Goal: Information Seeking & Learning: Learn about a topic

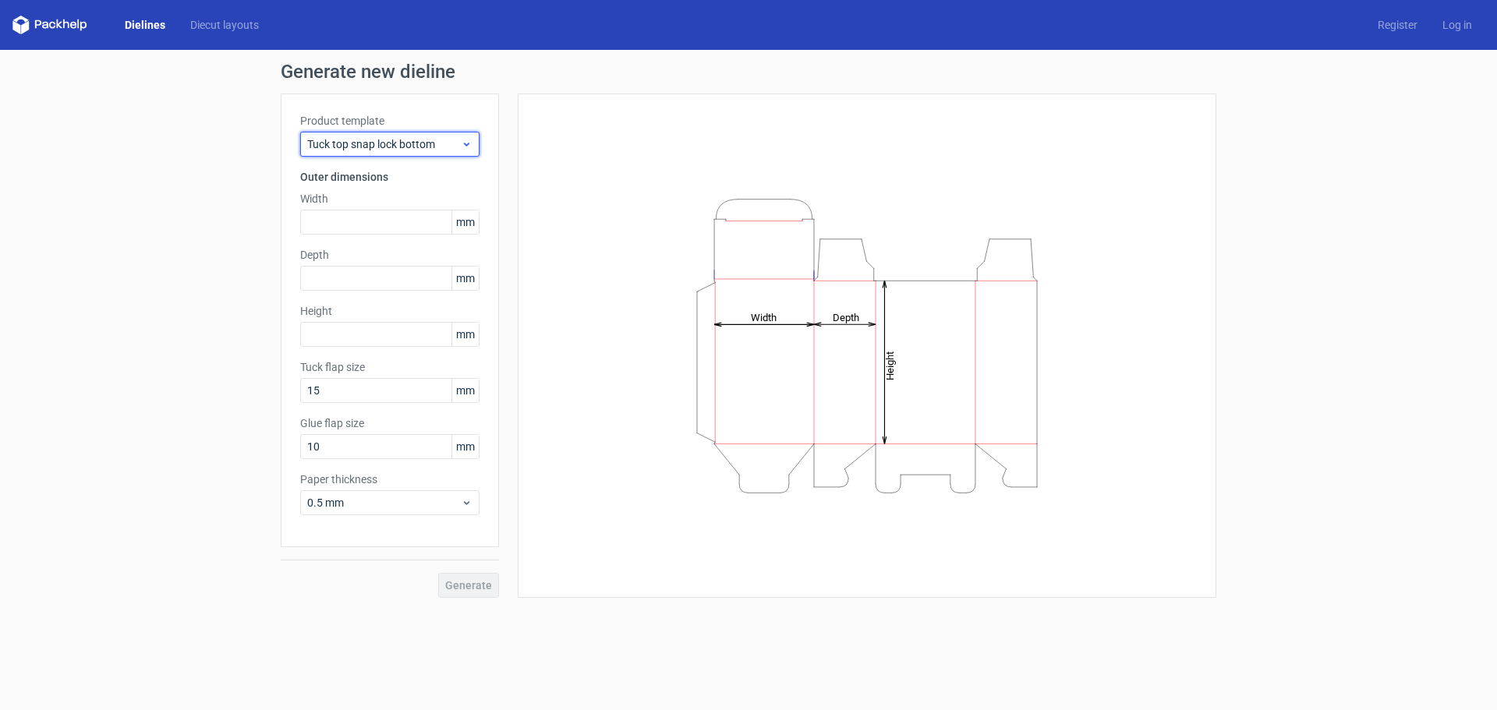
click at [394, 136] on div "Tuck top snap lock bottom" at bounding box center [389, 144] width 179 height 25
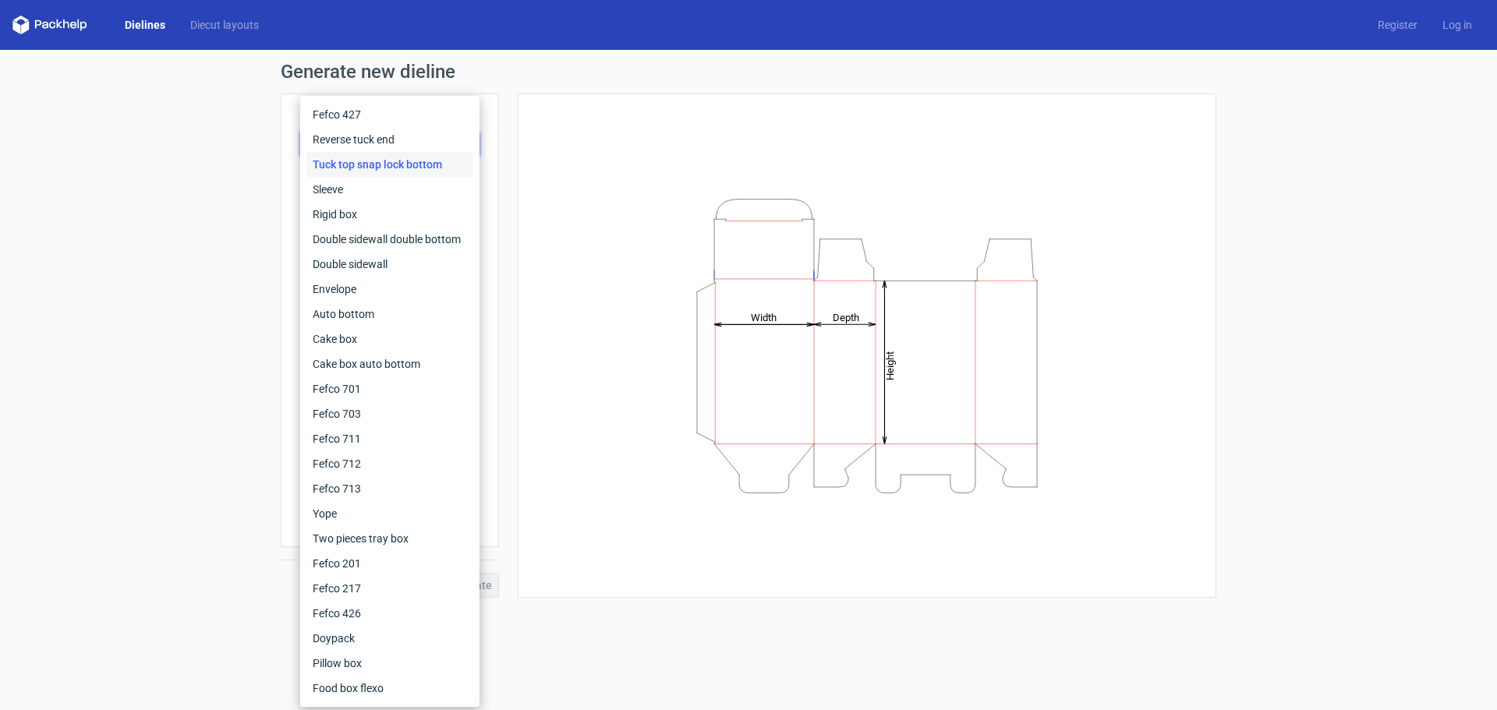
click at [141, 164] on div "Generate new dieline Product template Tuck top snap lock bottom Outer dimension…" at bounding box center [748, 330] width 1497 height 561
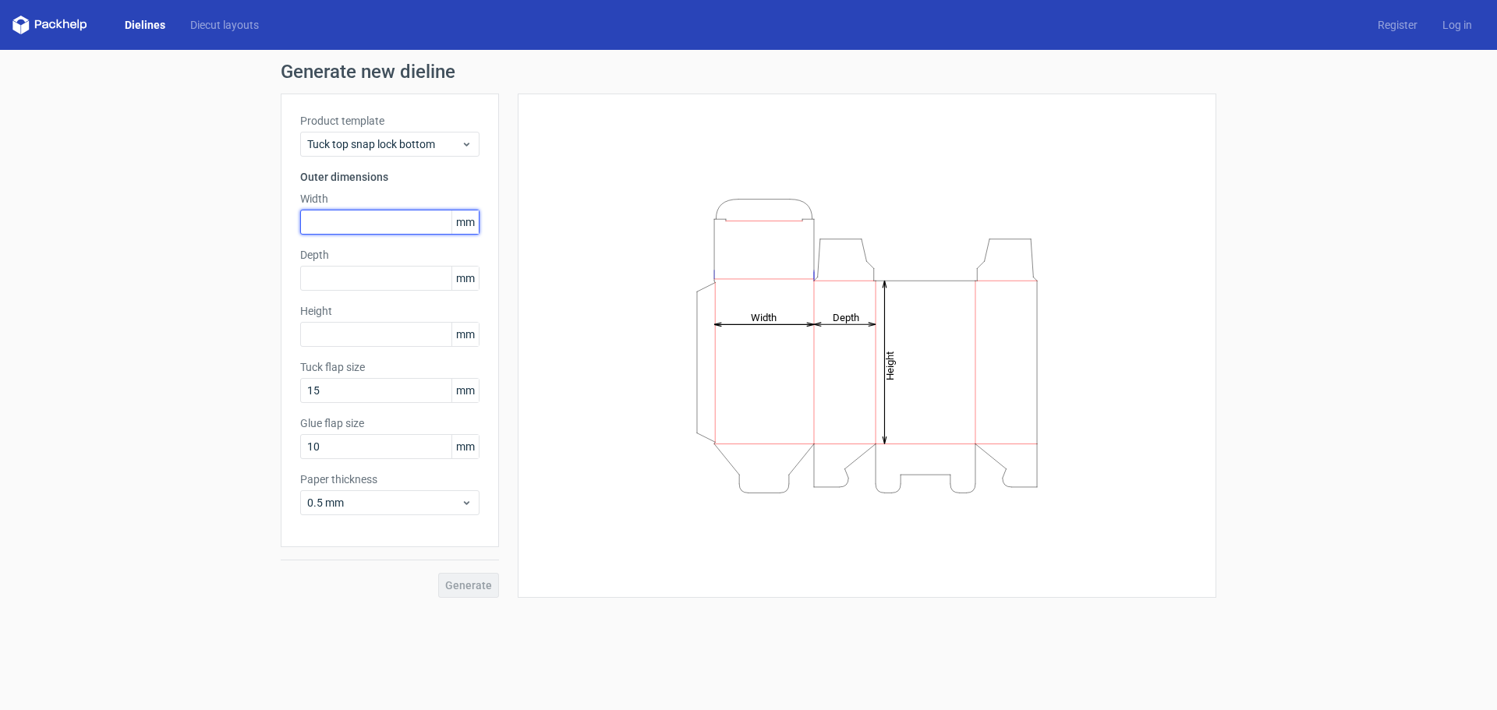
click at [398, 222] on input "text" at bounding box center [389, 222] width 179 height 25
click at [436, 159] on div "Product template Tuck top snap lock bottom Outer dimensions Width mm Depth mm H…" at bounding box center [390, 321] width 218 height 454
click at [437, 153] on div "Tuck top snap lock bottom" at bounding box center [389, 144] width 179 height 25
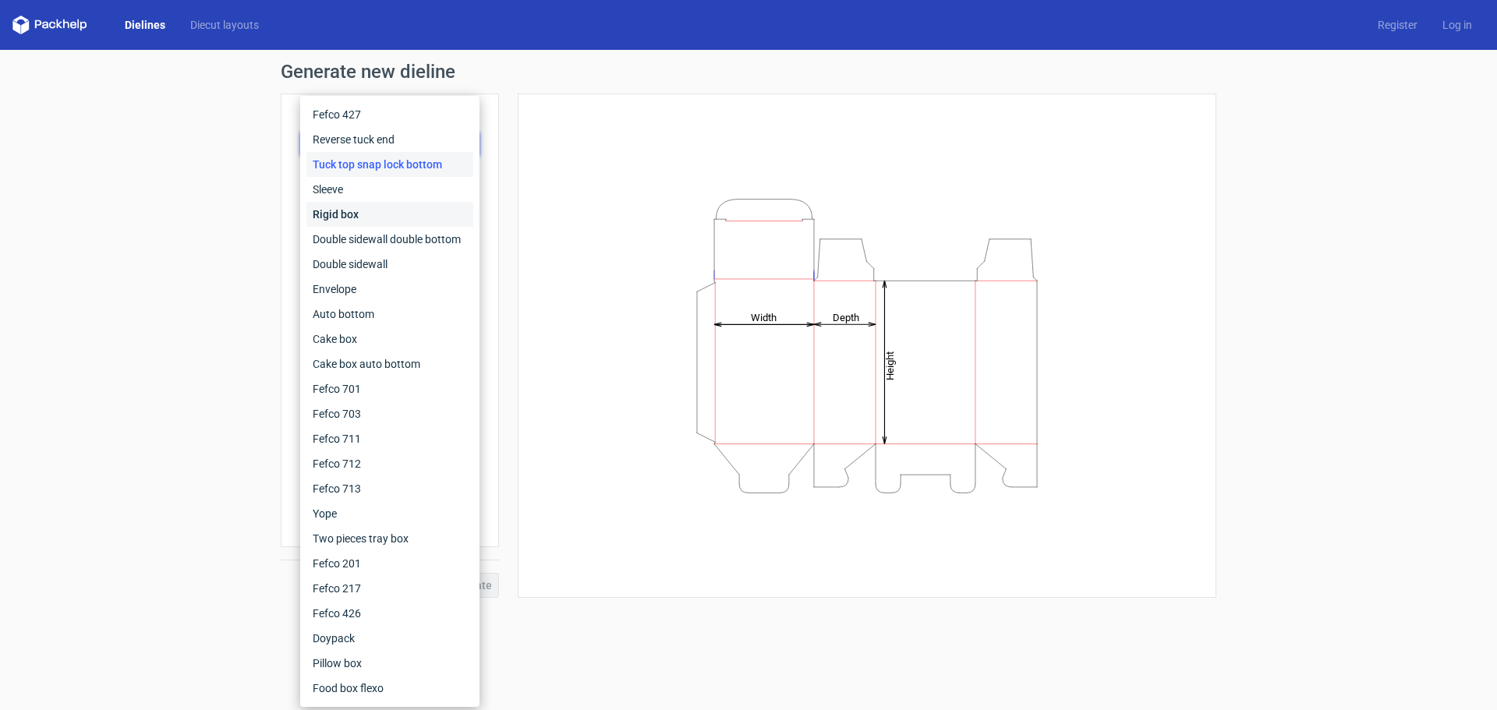
click at [419, 214] on div "Rigid box" at bounding box center [389, 214] width 167 height 25
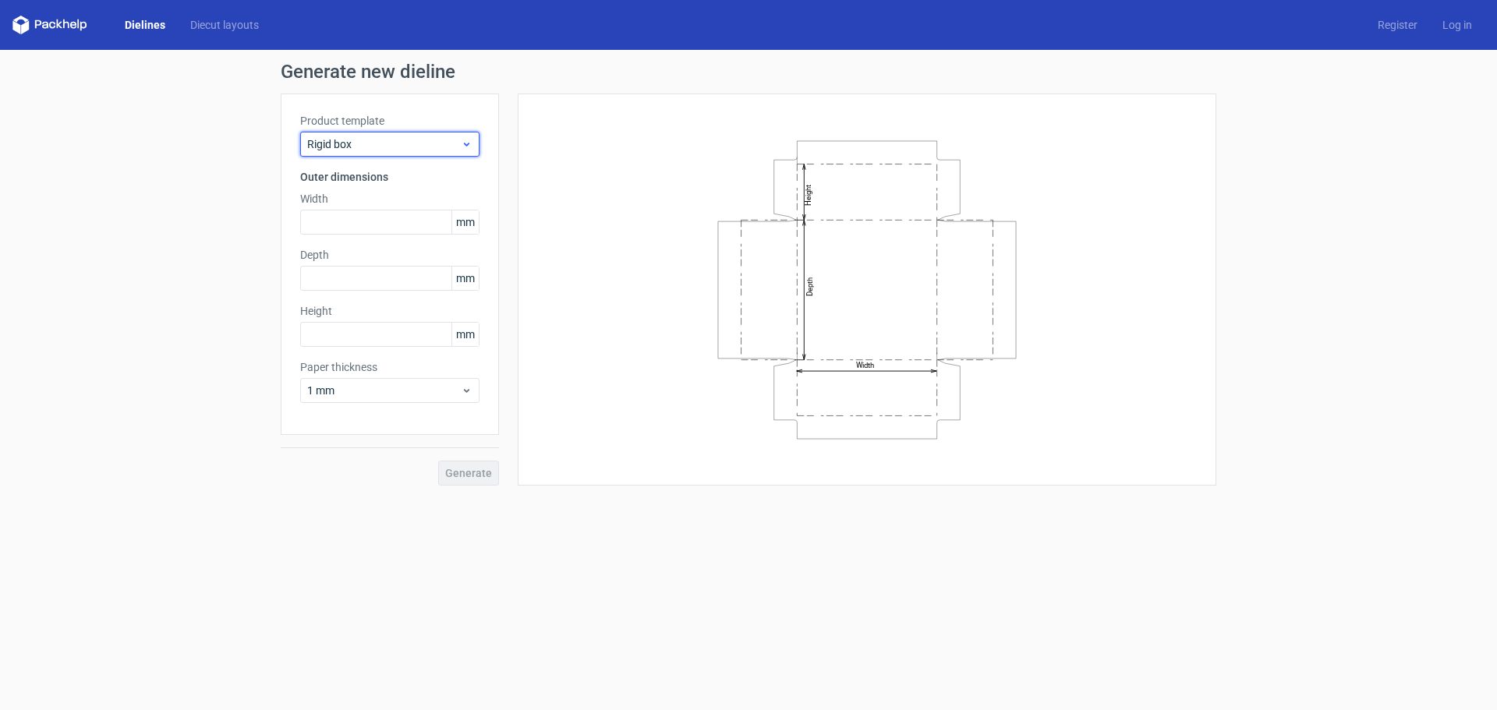
click at [414, 154] on div "Rigid box" at bounding box center [389, 144] width 179 height 25
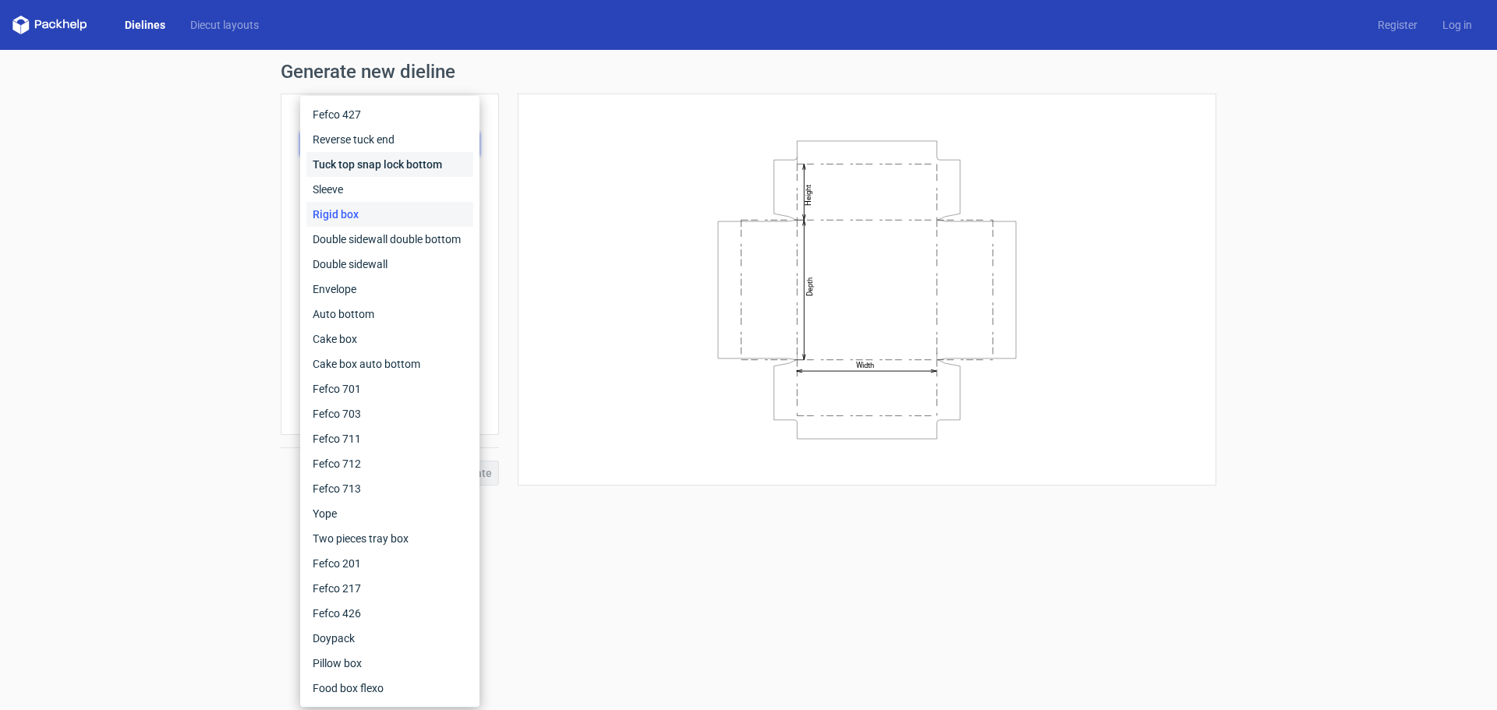
click at [413, 156] on div "Tuck top snap lock bottom" at bounding box center [389, 164] width 167 height 25
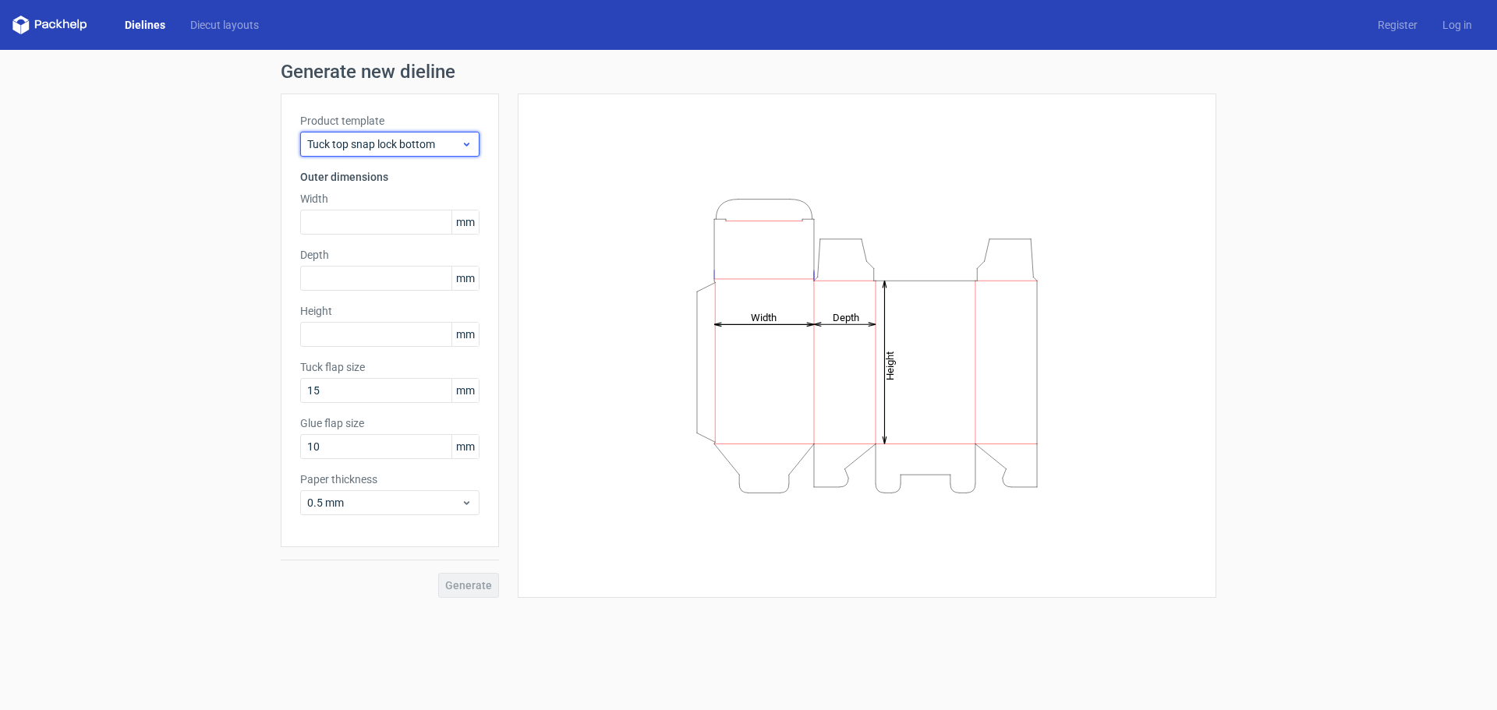
click at [415, 147] on span "Tuck top snap lock bottom" at bounding box center [384, 144] width 154 height 16
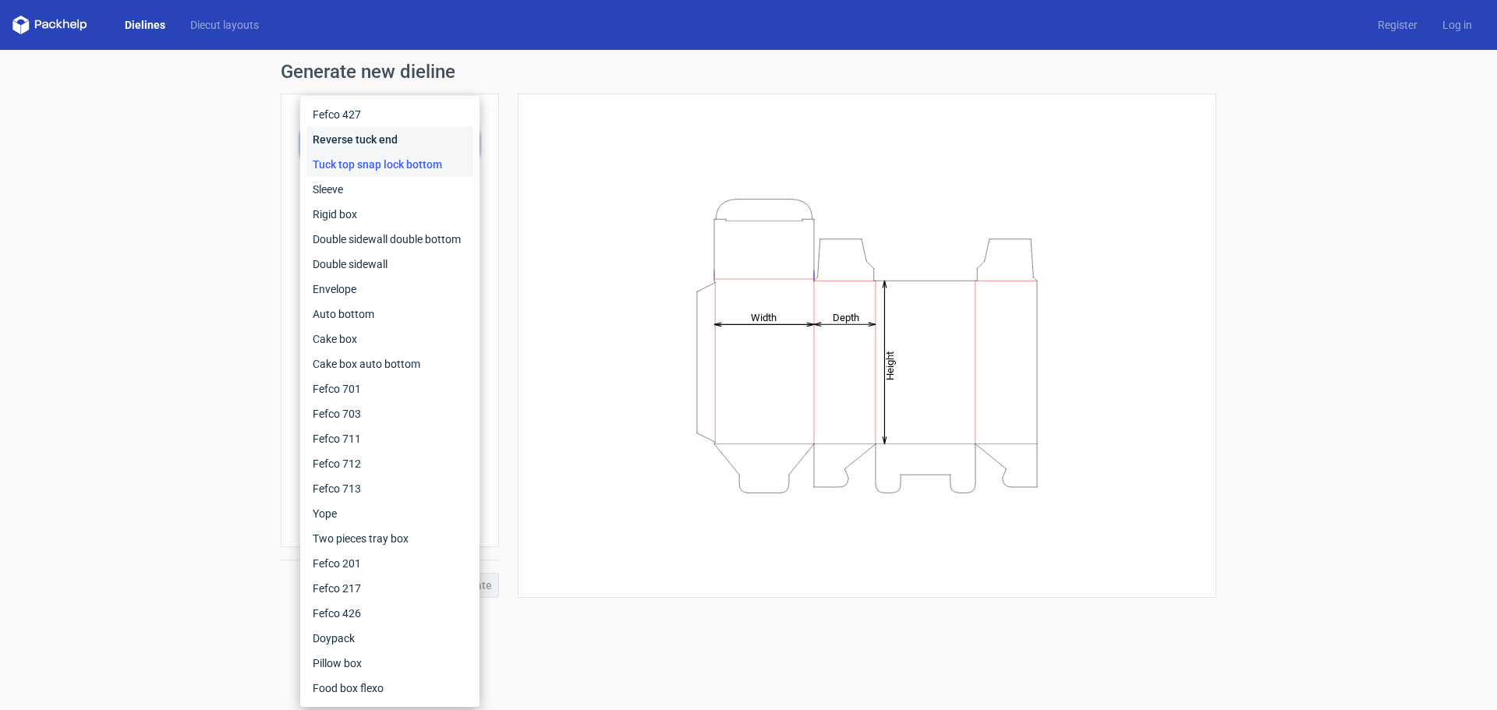
click at [416, 146] on div "Reverse tuck end" at bounding box center [389, 139] width 167 height 25
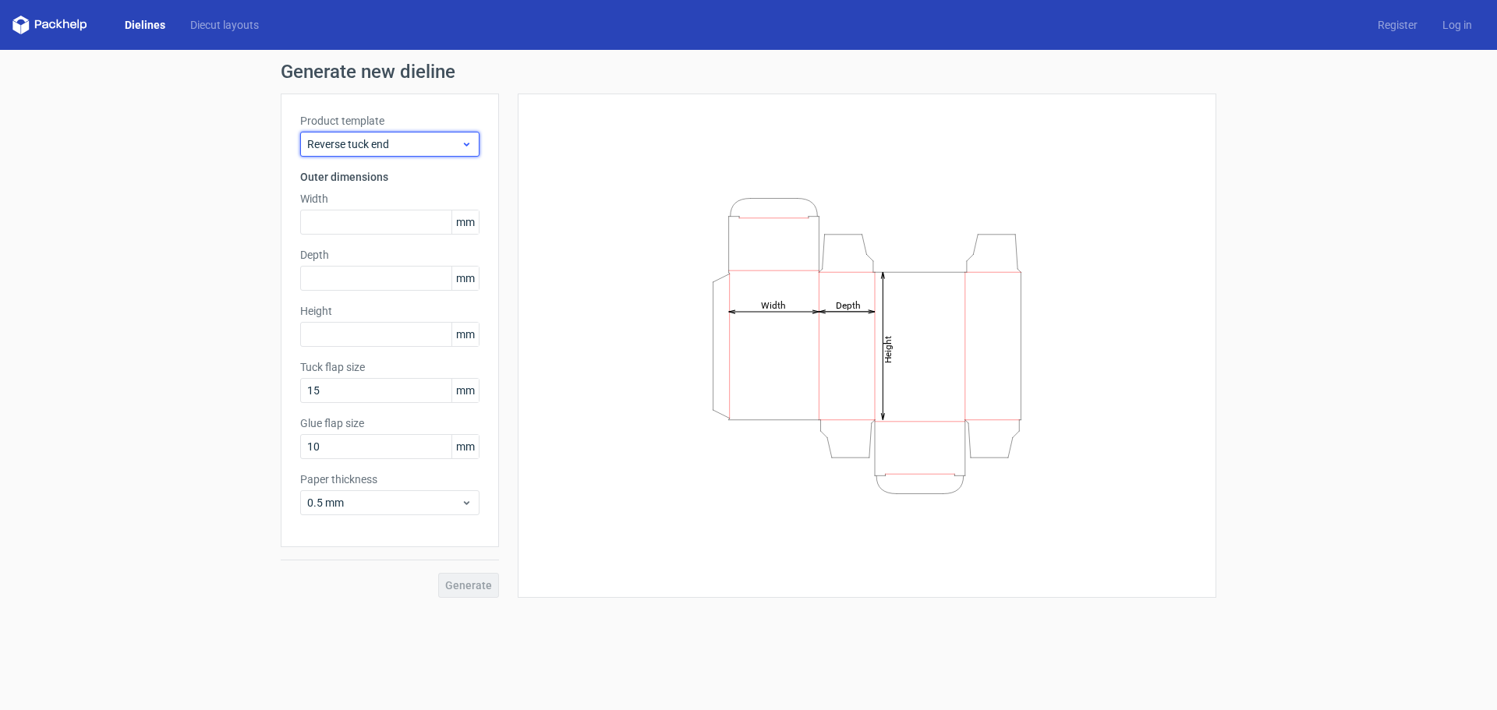
click at [415, 146] on span "Reverse tuck end" at bounding box center [384, 144] width 154 height 16
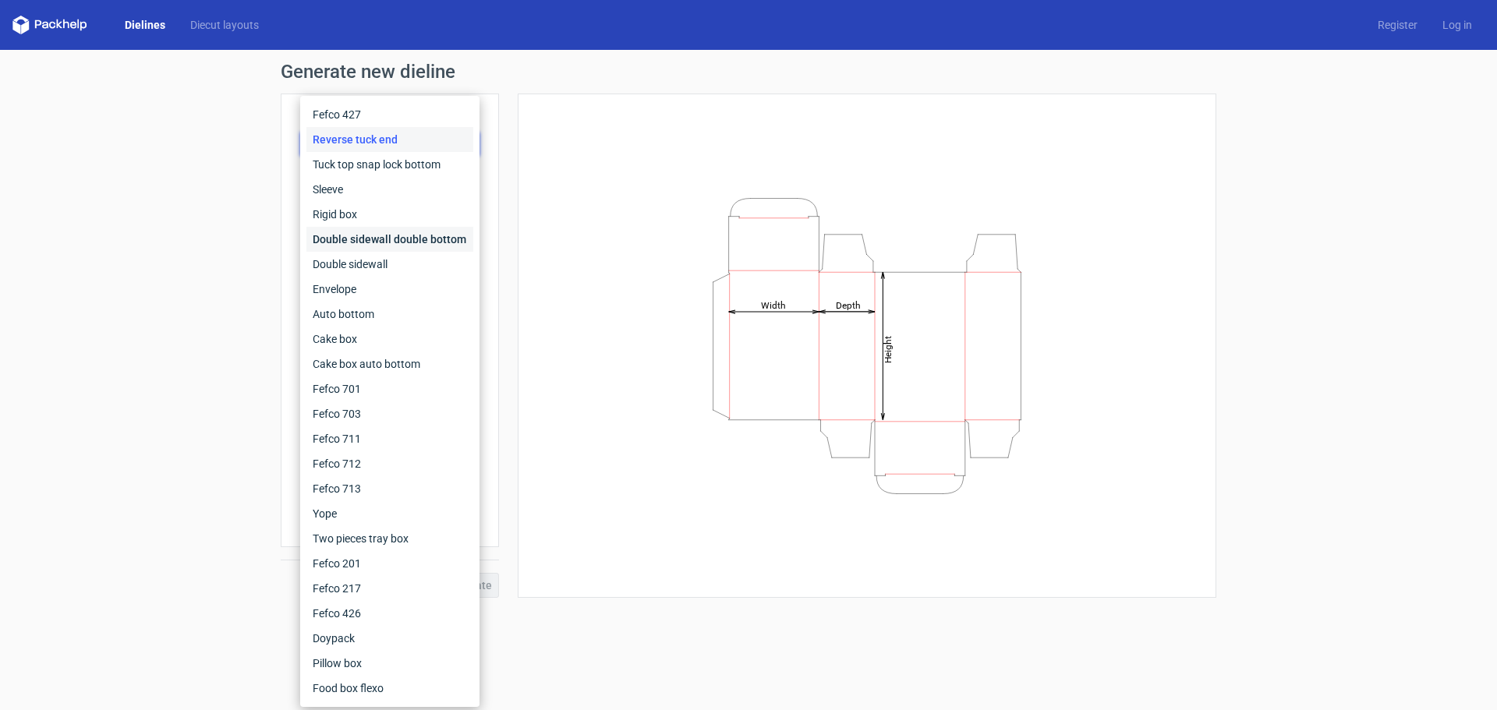
click at [416, 239] on div "Double sidewall double bottom" at bounding box center [389, 239] width 167 height 25
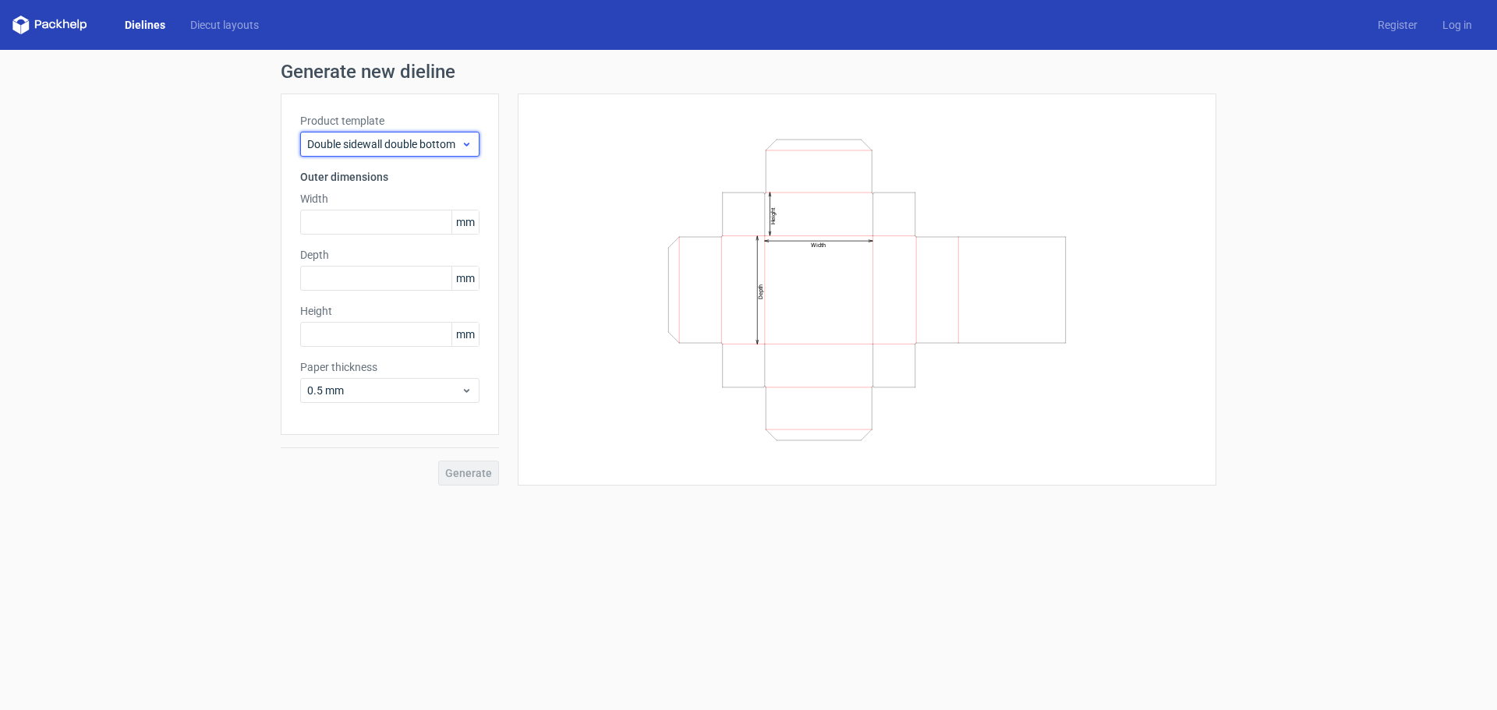
click at [426, 146] on span "Double sidewall double bottom" at bounding box center [384, 144] width 154 height 16
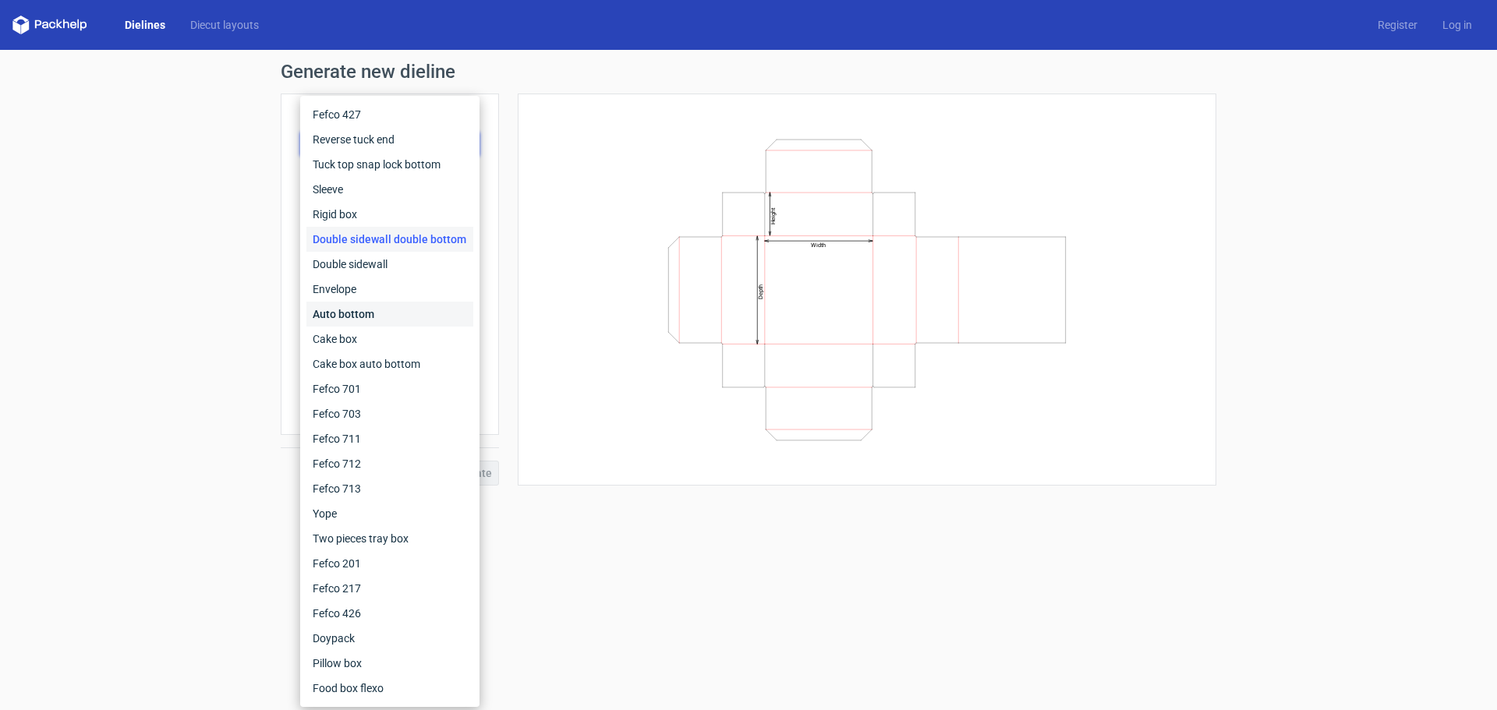
click at [419, 324] on div "Auto bottom" at bounding box center [389, 314] width 167 height 25
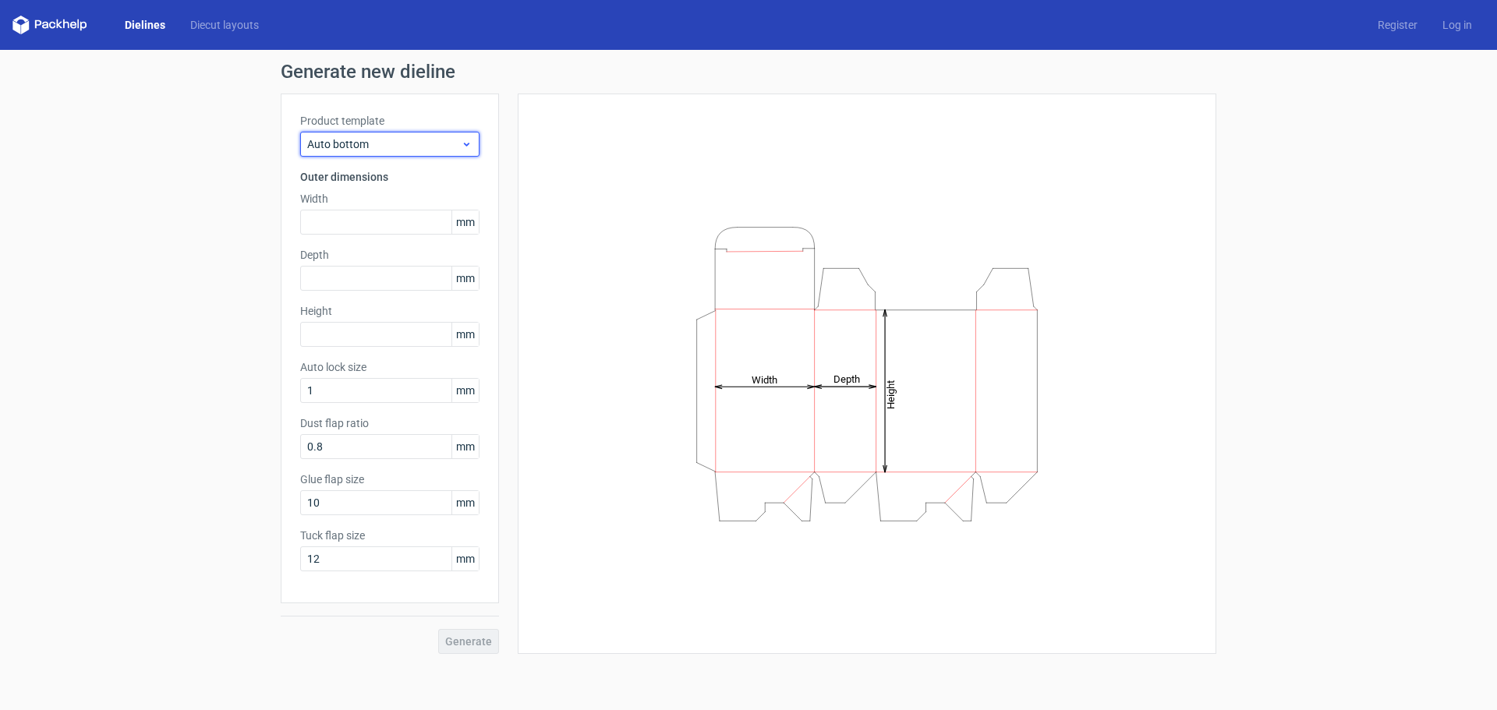
click at [415, 143] on span "Auto bottom" at bounding box center [384, 144] width 154 height 16
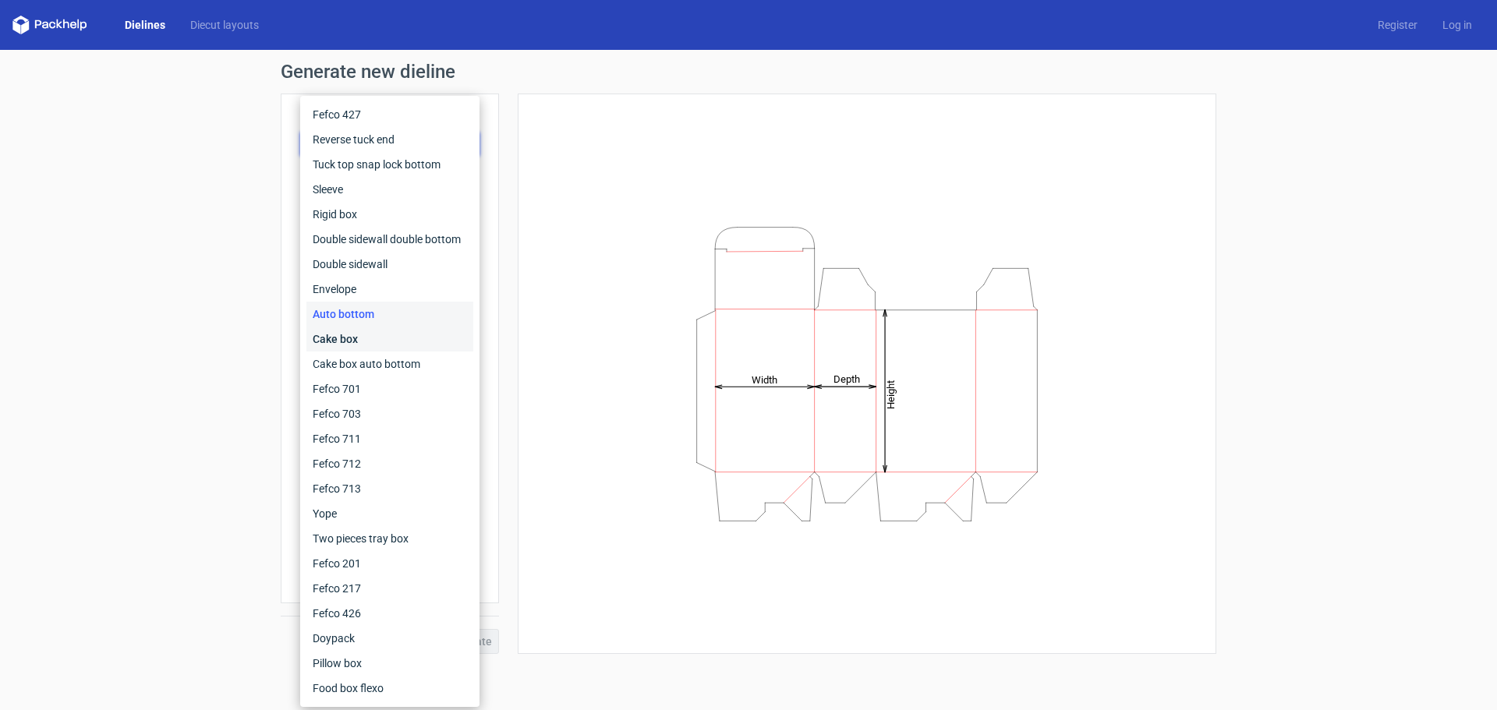
click at [442, 348] on div "Cake box" at bounding box center [389, 339] width 167 height 25
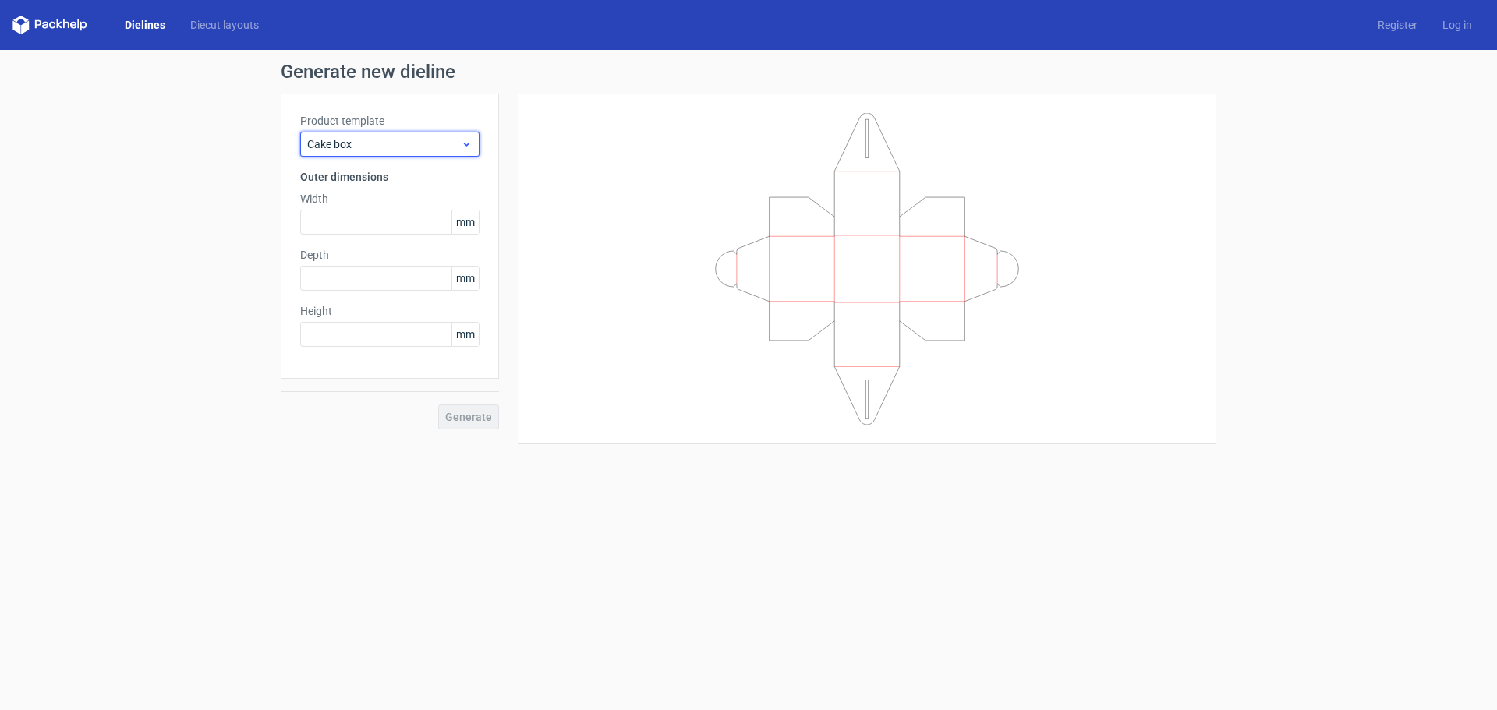
click at [414, 135] on div "Cake box" at bounding box center [389, 144] width 179 height 25
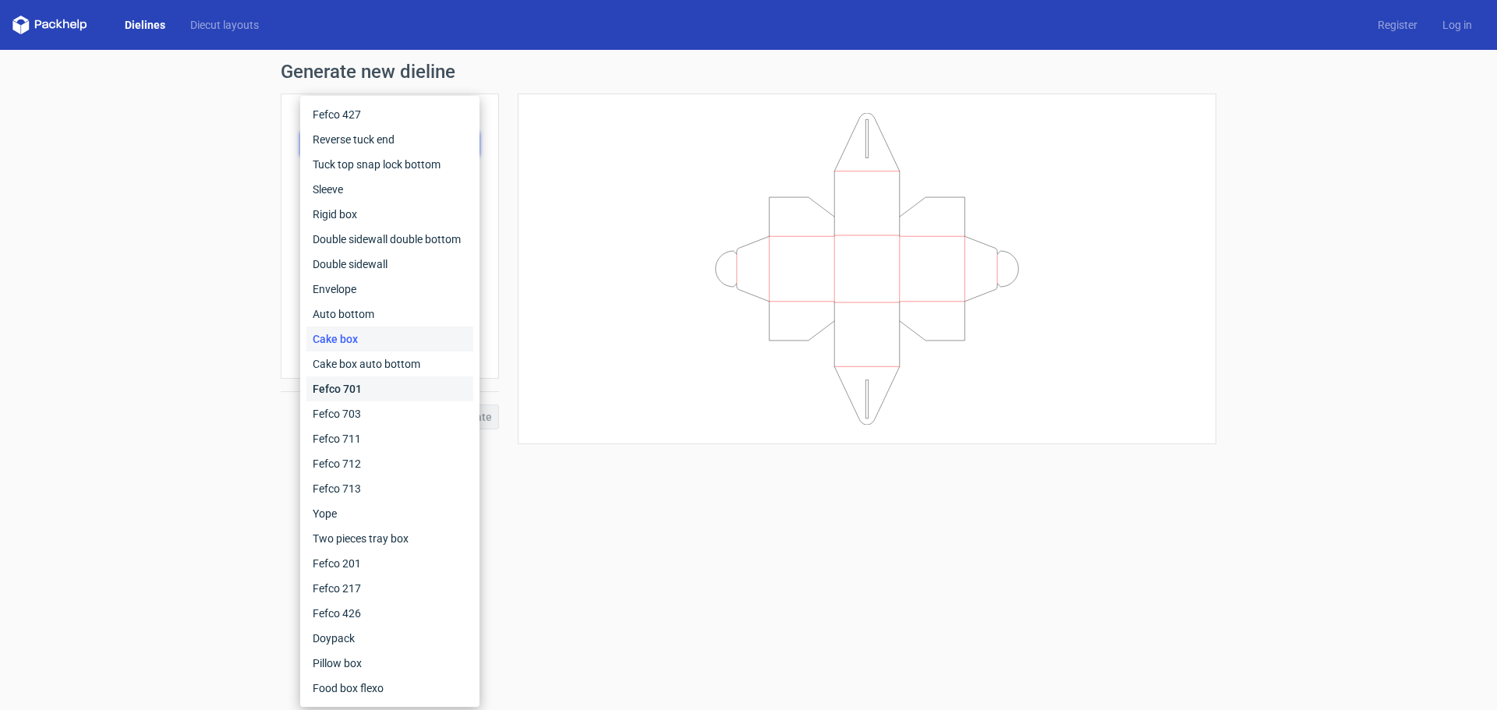
click at [373, 391] on div "Fefco 701" at bounding box center [389, 389] width 167 height 25
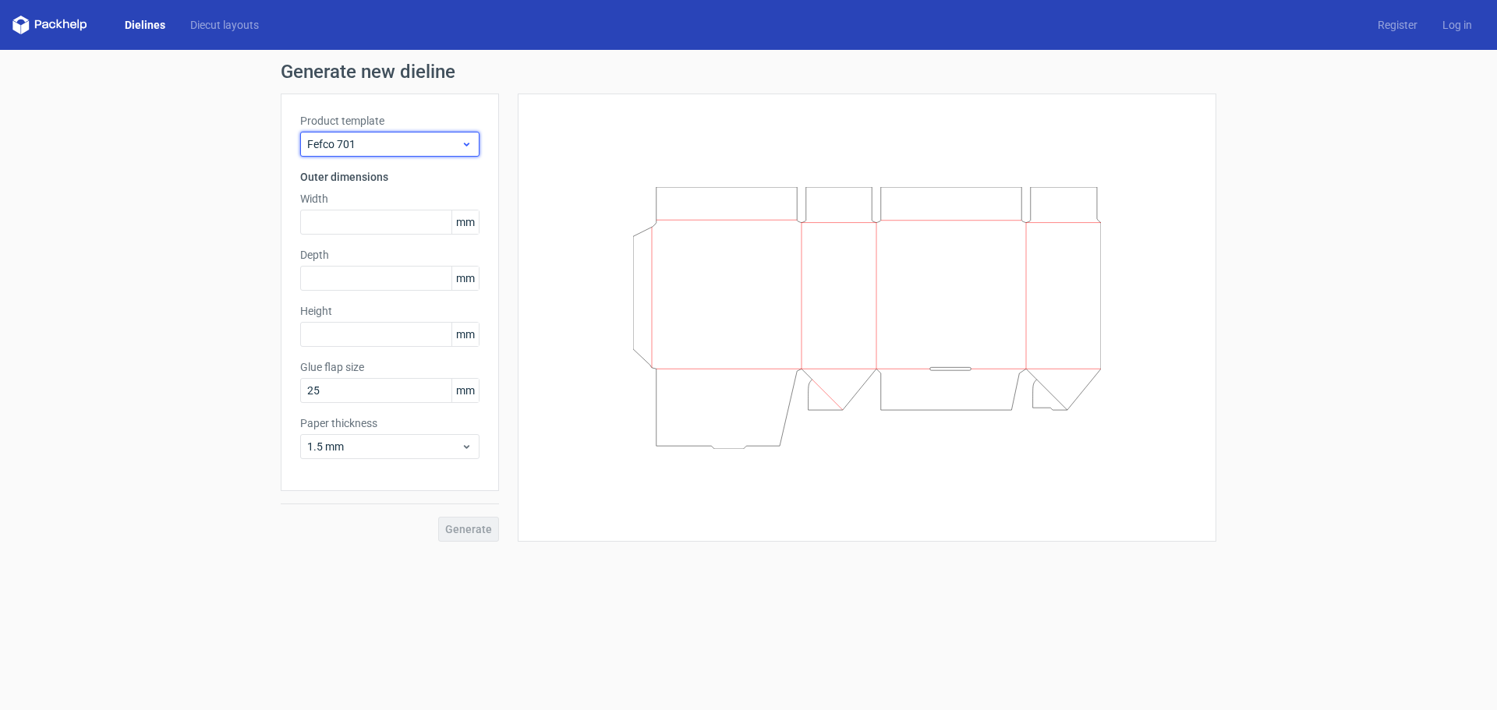
click at [405, 147] on span "Fefco 701" at bounding box center [384, 144] width 154 height 16
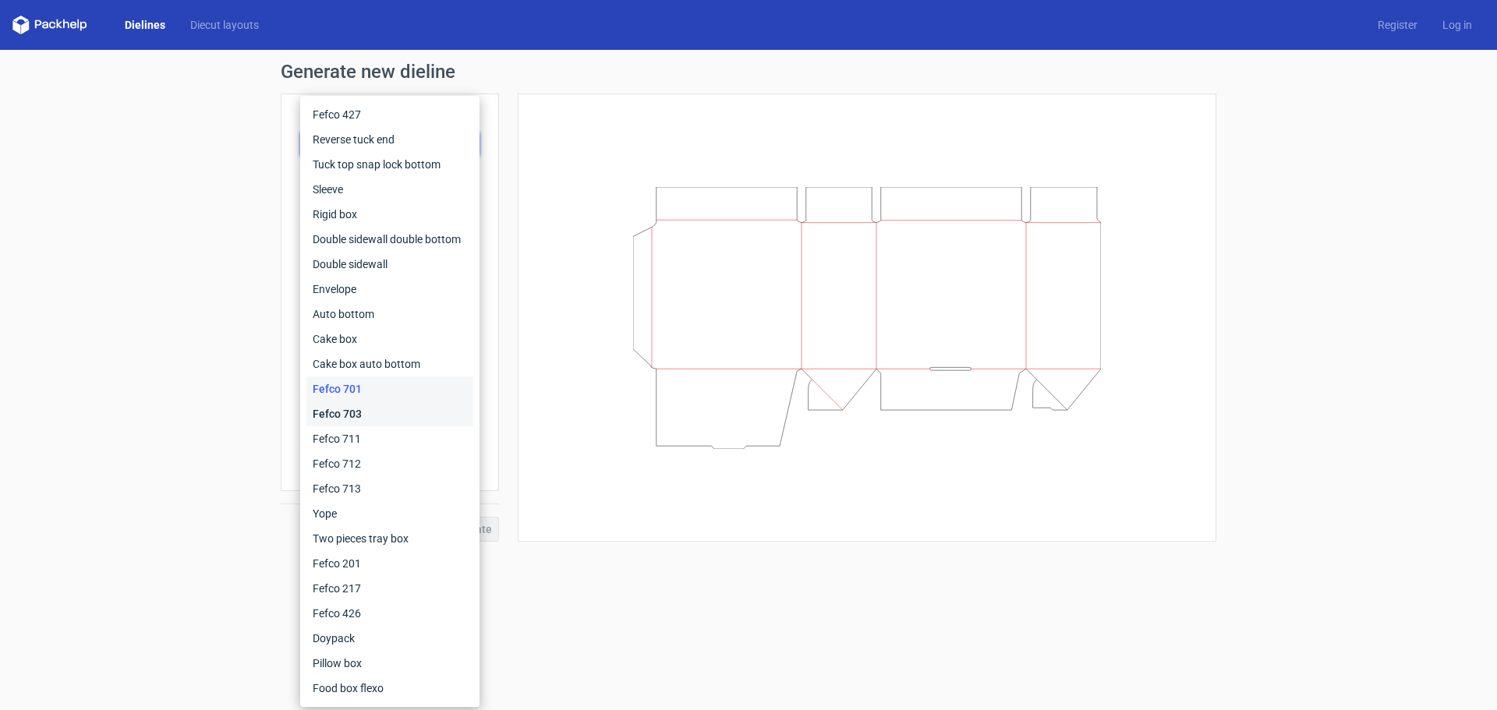
click at [407, 412] on div "Fefco 703" at bounding box center [389, 413] width 167 height 25
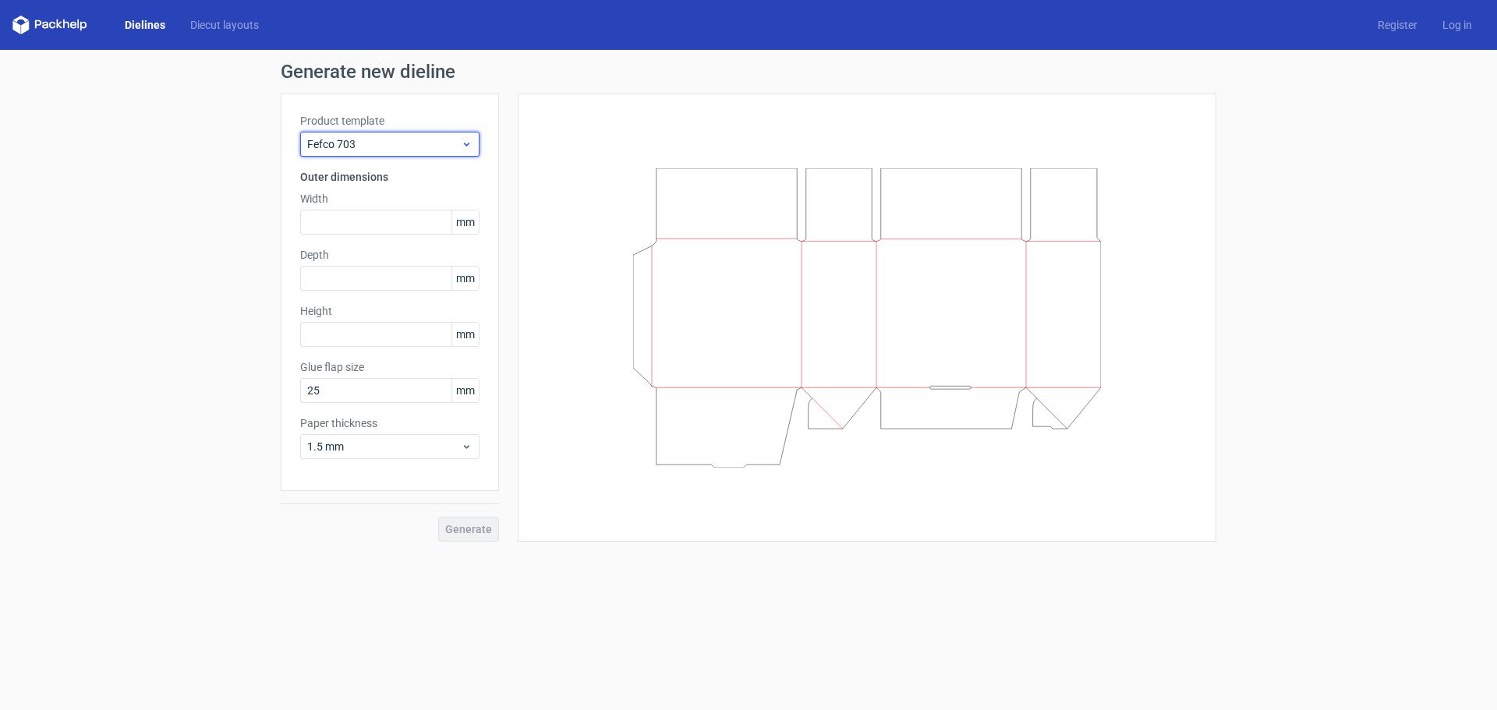
click at [415, 142] on span "Fefco 703" at bounding box center [384, 144] width 154 height 16
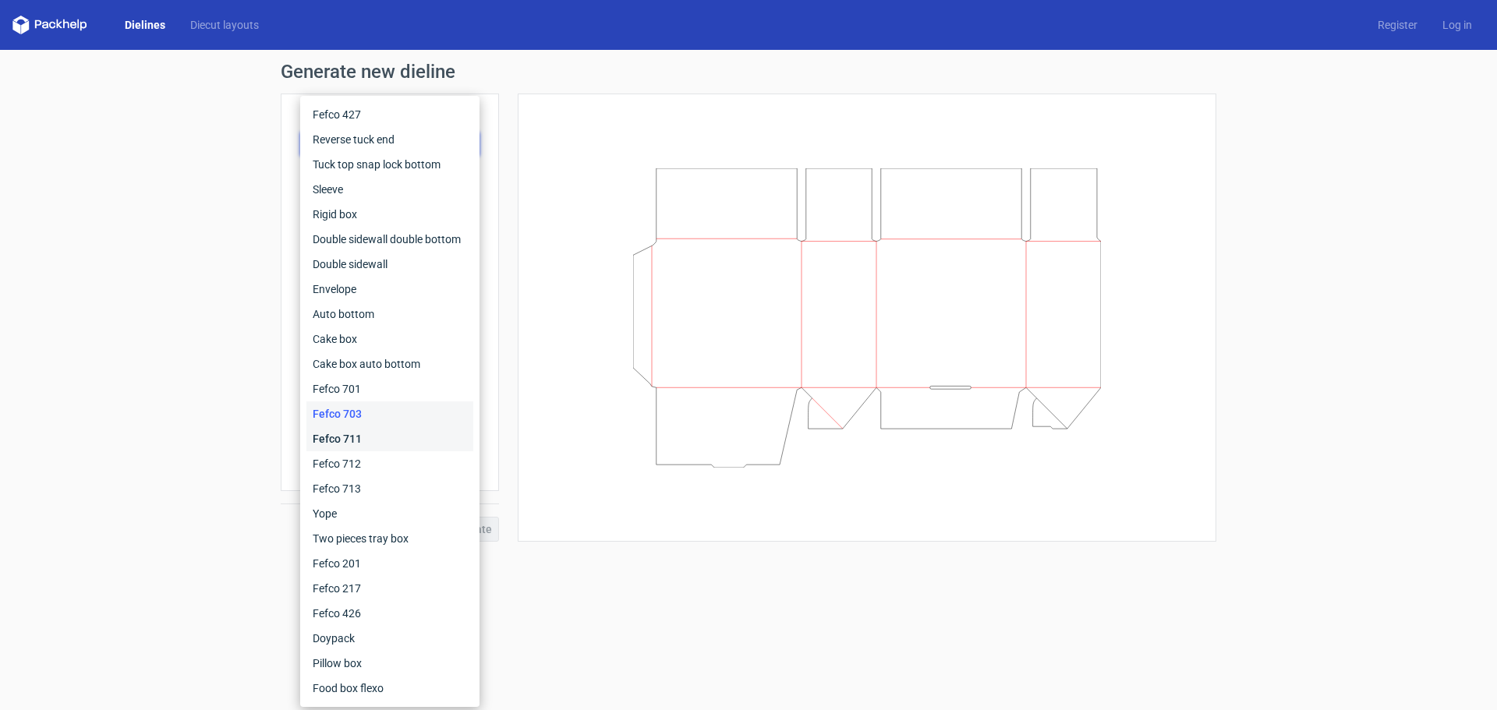
click at [394, 437] on div "Fefco 711" at bounding box center [389, 438] width 167 height 25
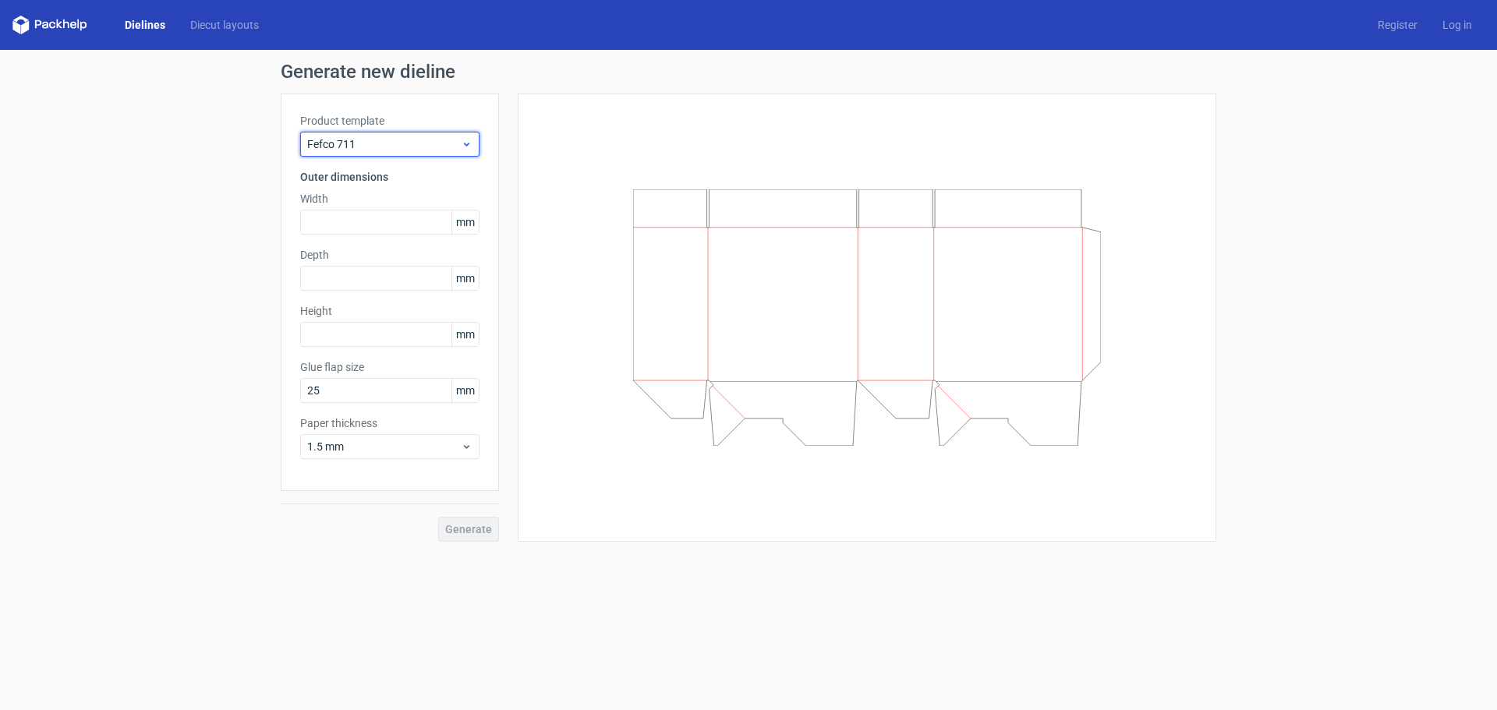
click at [419, 143] on span "Fefco 711" at bounding box center [384, 144] width 154 height 16
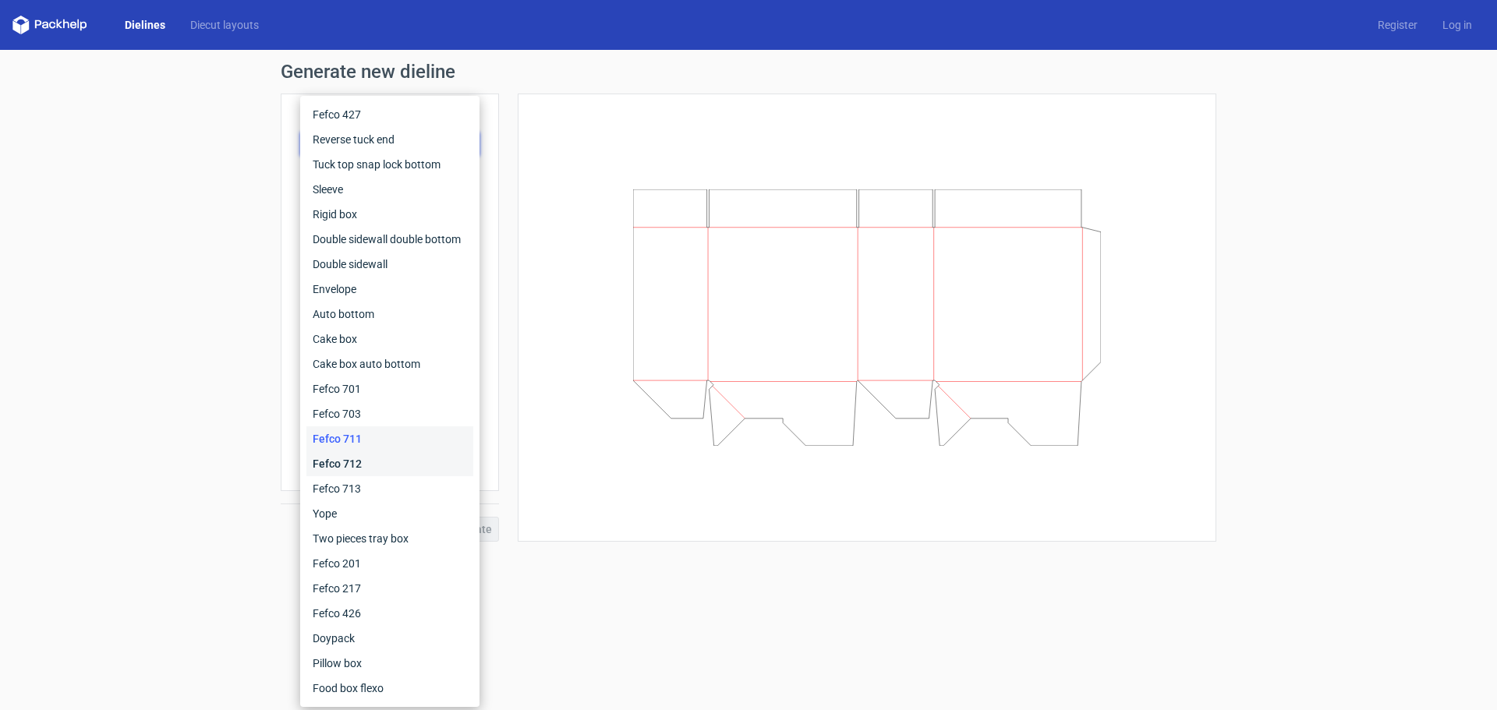
click at [390, 454] on div "Fefco 712" at bounding box center [389, 463] width 167 height 25
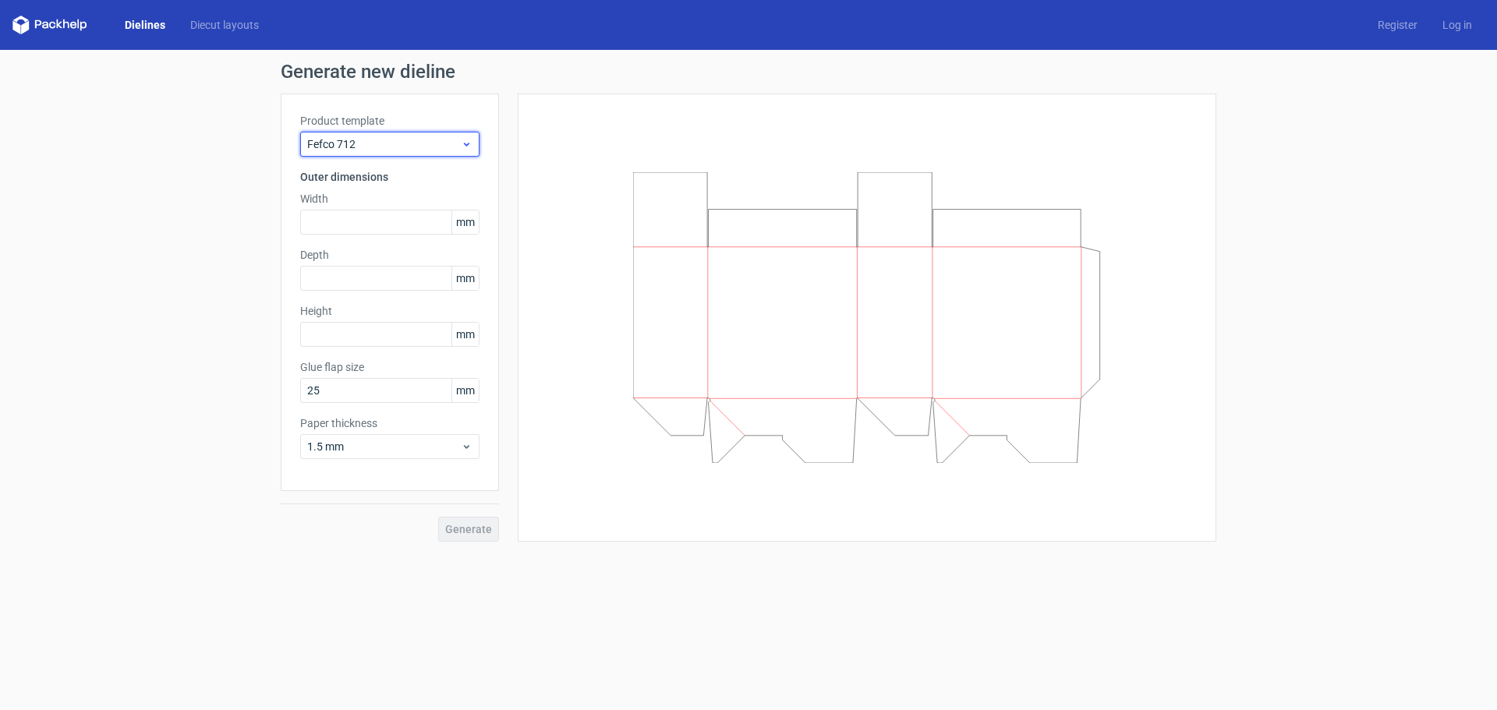
click at [440, 148] on span "Fefco 712" at bounding box center [384, 144] width 154 height 16
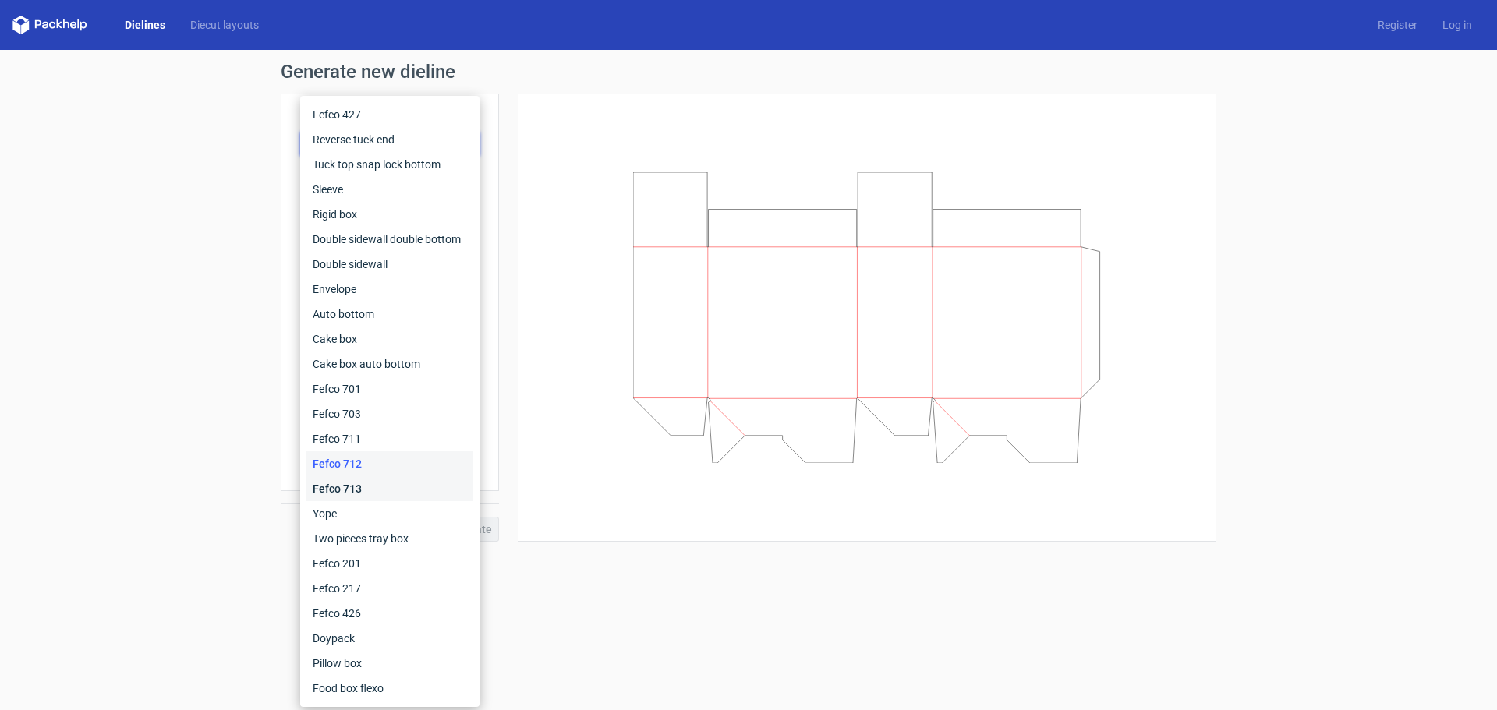
click at [413, 483] on div "Fefco 713" at bounding box center [389, 488] width 167 height 25
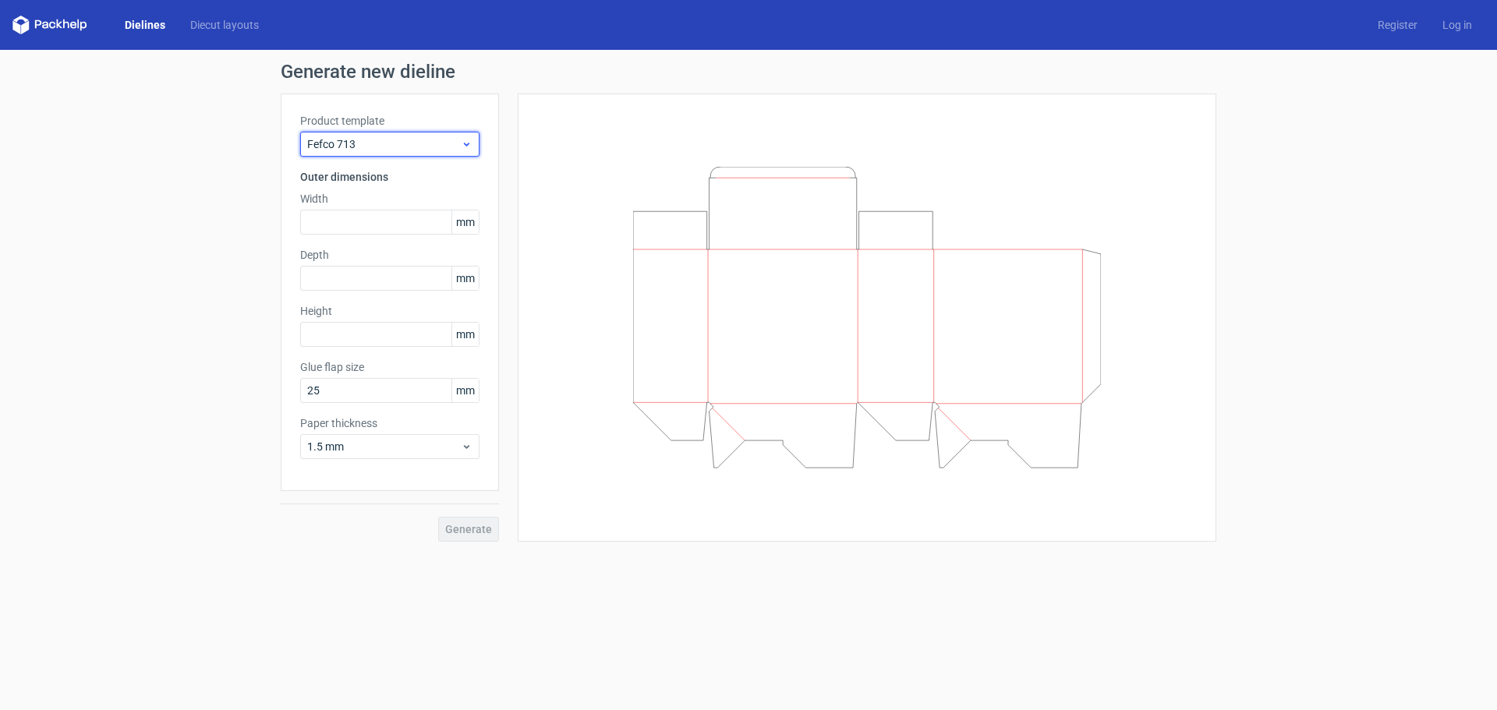
click at [399, 140] on span "Fefco 713" at bounding box center [384, 144] width 154 height 16
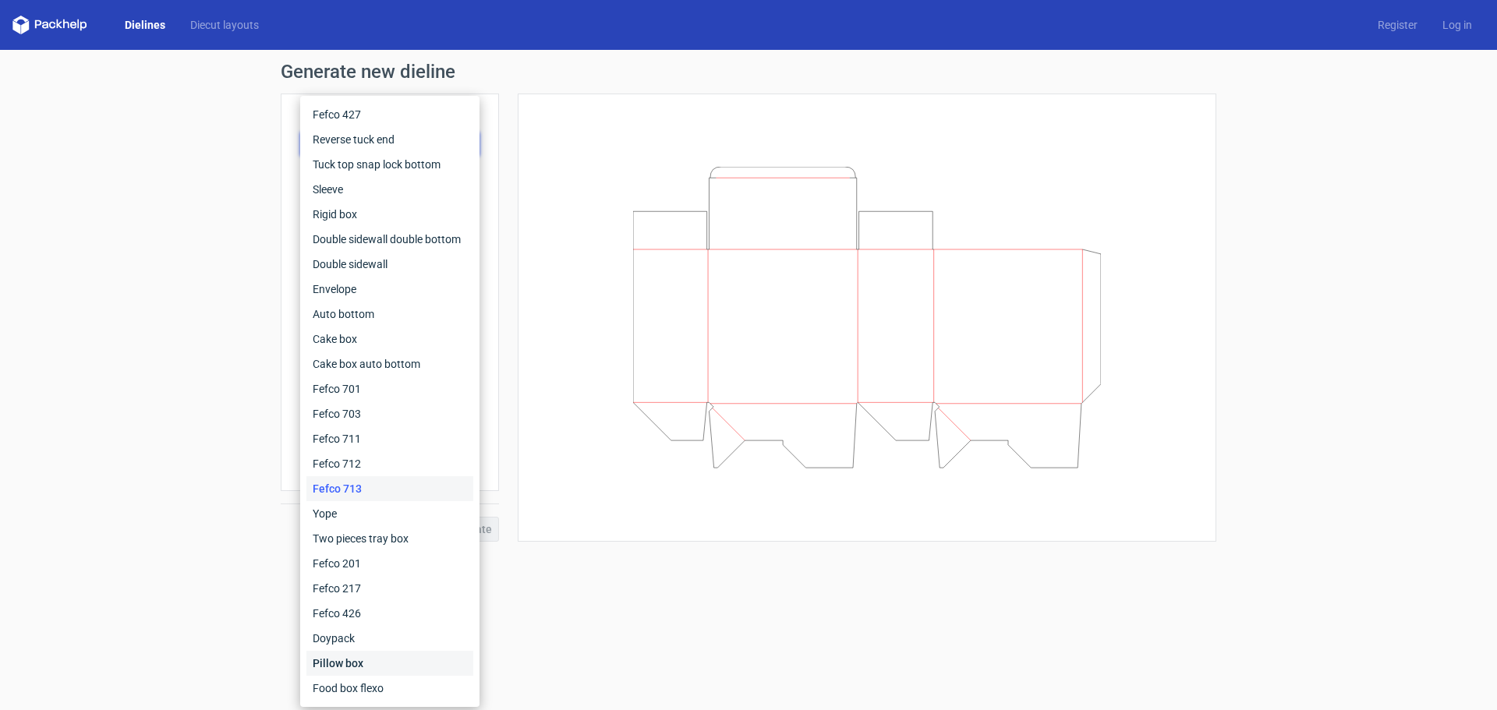
click at [434, 667] on div "Pillow box" at bounding box center [389, 663] width 167 height 25
